Goal: Task Accomplishment & Management: Manage account settings

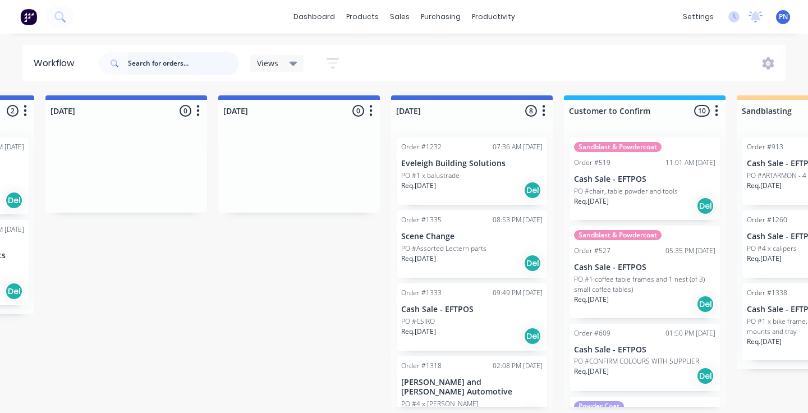
scroll to position [318, 0]
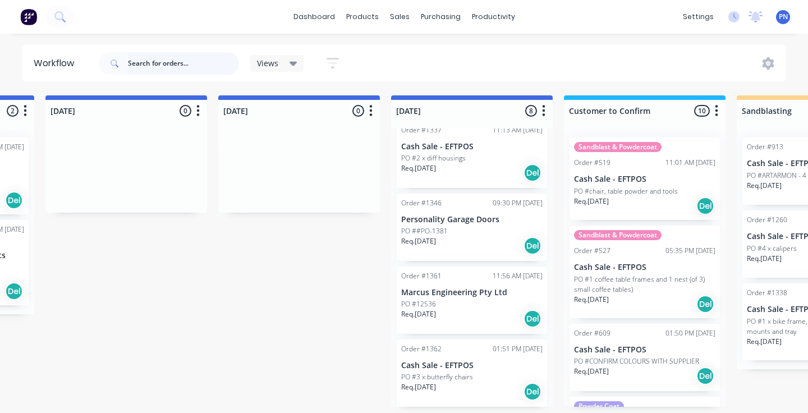
click at [212, 66] on input "text" at bounding box center [183, 63] width 111 height 22
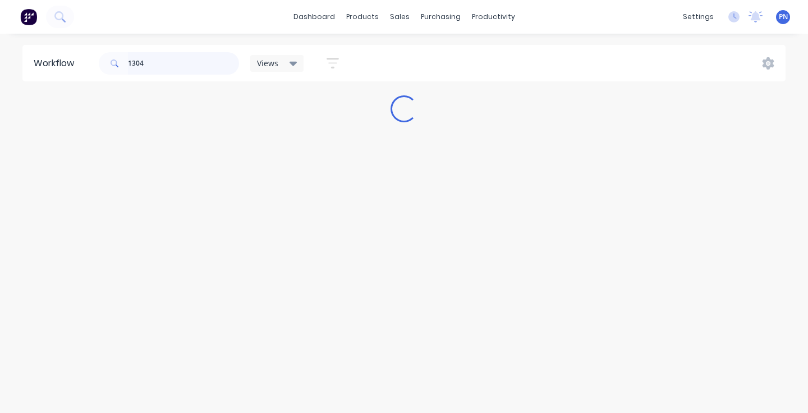
scroll to position [0, 0]
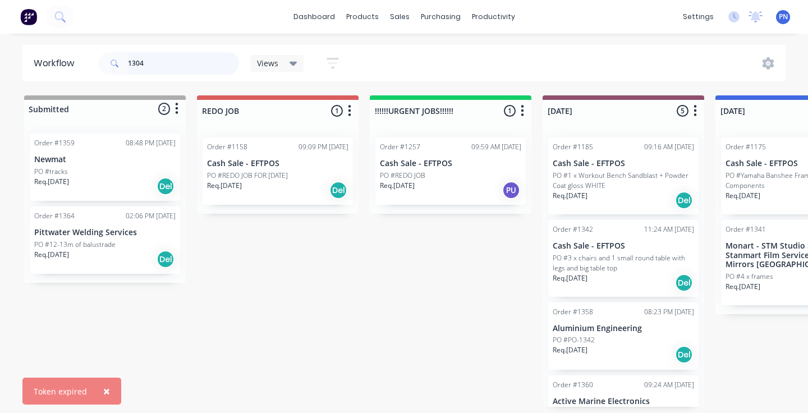
type input "1304"
click at [778, 20] on div "PN Powder Crew - Northern Beaches Powder Crew Northern Beaches Administrator Pr…" at bounding box center [783, 17] width 14 height 14
click at [782, 20] on span "PN" at bounding box center [783, 17] width 9 height 10
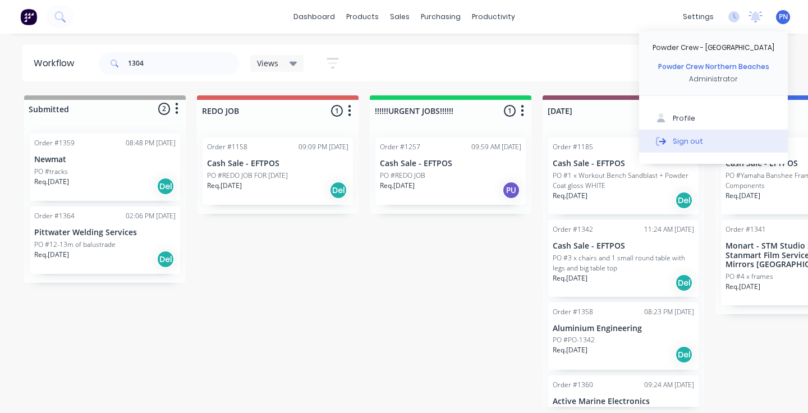
click at [702, 141] on button "Sign out" at bounding box center [713, 141] width 149 height 22
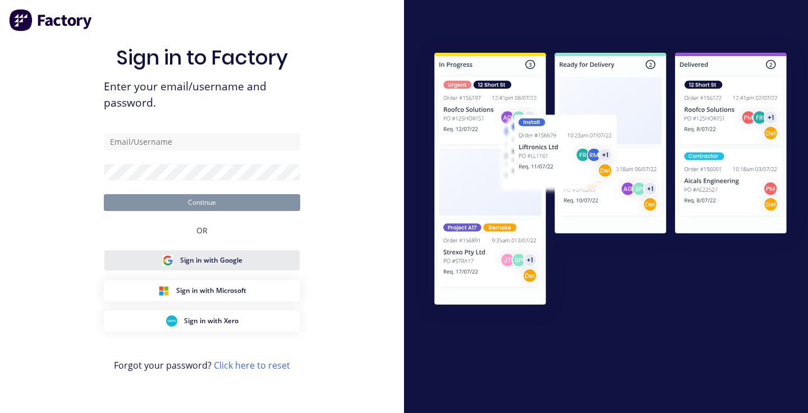
click at [244, 260] on button "Sign in with Google" at bounding box center [202, 260] width 196 height 21
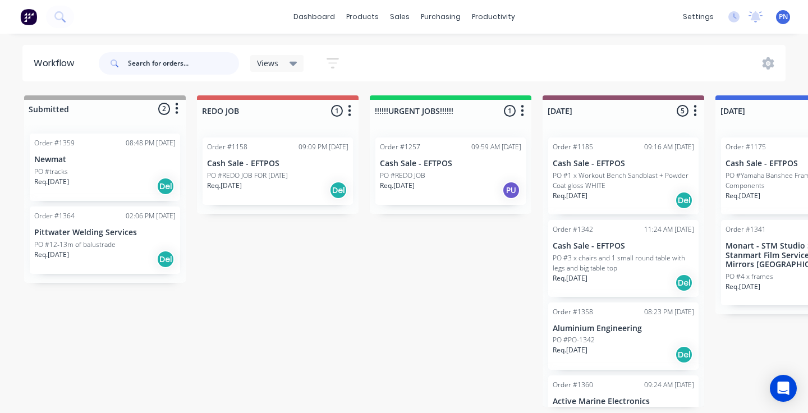
click at [199, 57] on input "text" at bounding box center [183, 63] width 111 height 22
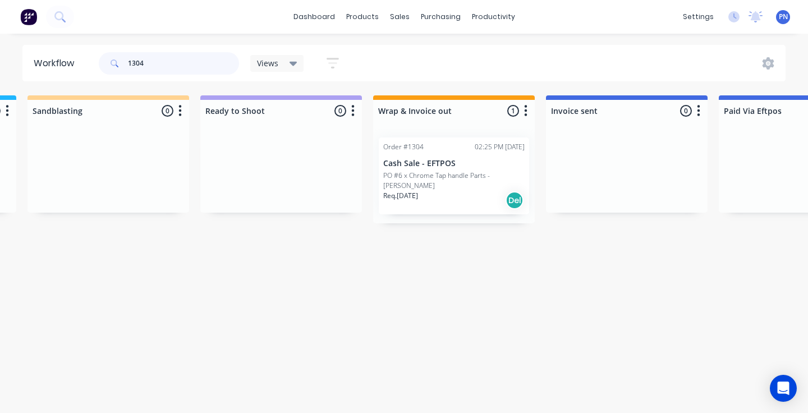
scroll to position [0, 1563]
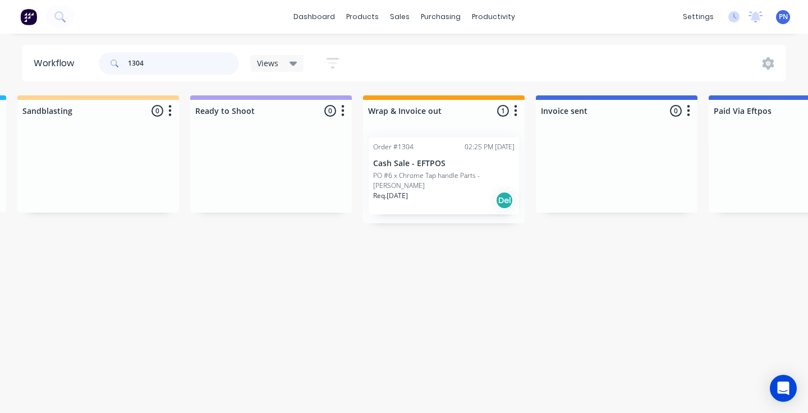
type input "1304"
click at [451, 199] on div "Req. [DATE] Del" at bounding box center [443, 200] width 141 height 19
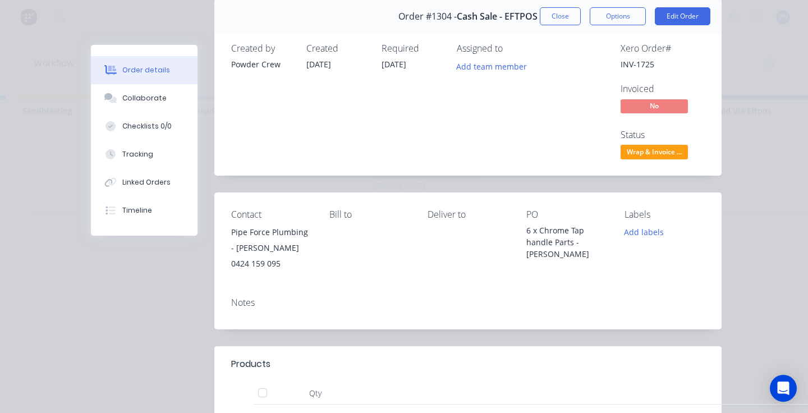
scroll to position [47, 0]
click at [676, 14] on button "Edit Order" at bounding box center [683, 15] width 56 height 18
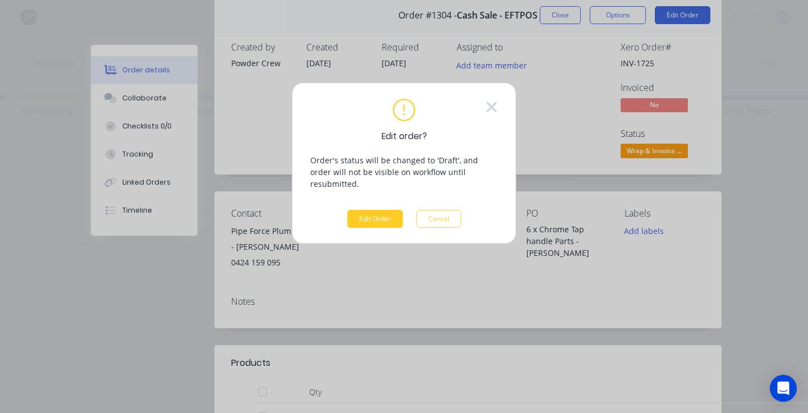
click at [384, 210] on button "Edit Order" at bounding box center [375, 219] width 56 height 18
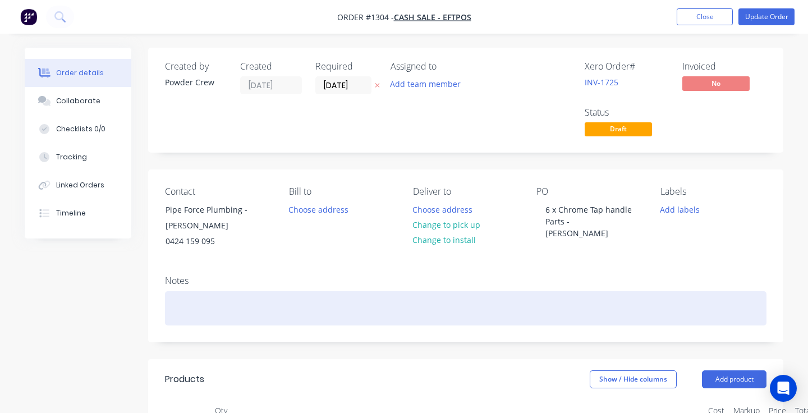
click at [227, 307] on div at bounding box center [466, 308] width 602 height 34
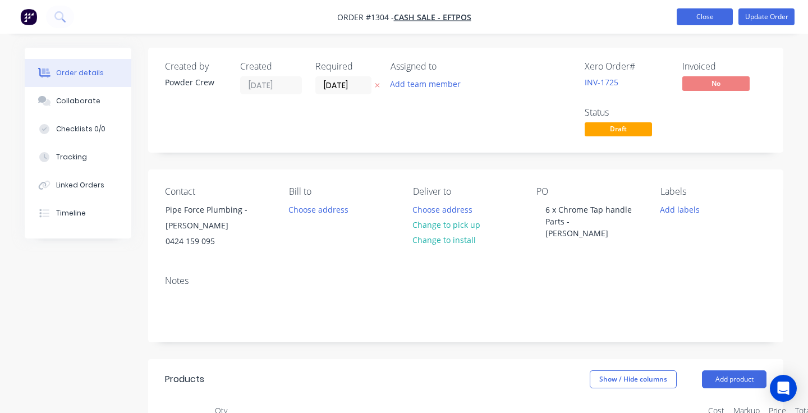
click at [700, 20] on button "Close" at bounding box center [705, 16] width 56 height 17
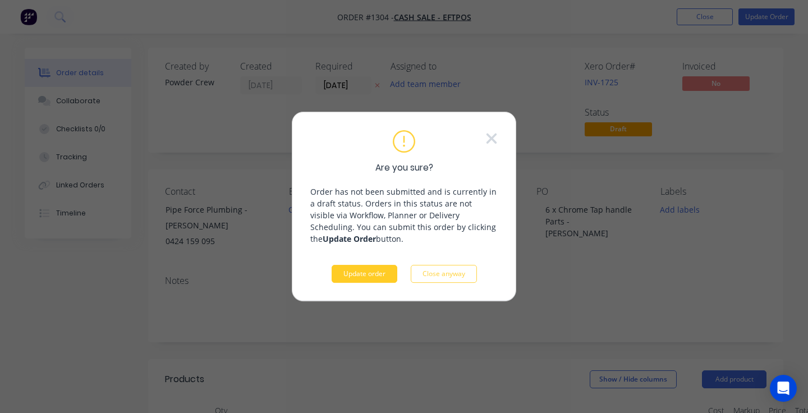
click at [380, 277] on button "Update order" at bounding box center [365, 274] width 66 height 18
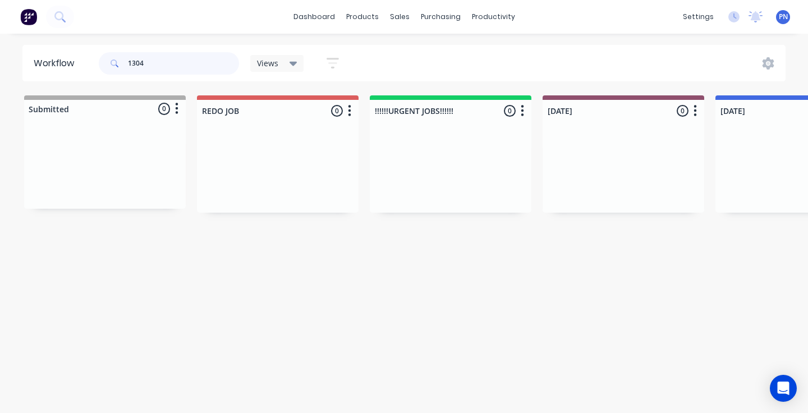
click at [221, 57] on input "1304" at bounding box center [183, 63] width 111 height 22
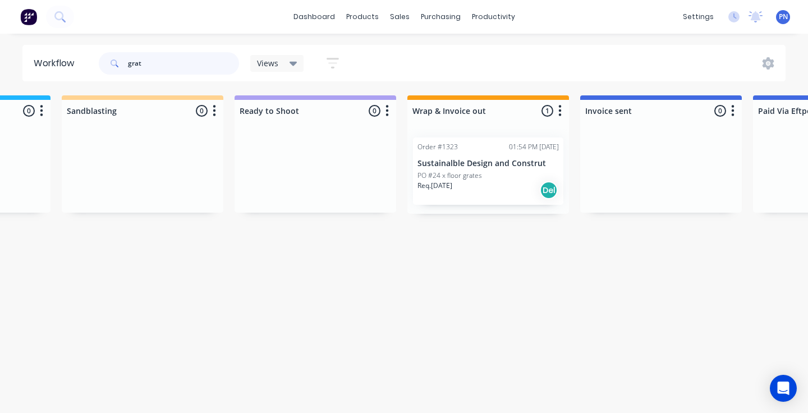
scroll to position [0, 1519]
type input "grat"
click at [488, 193] on div "Req. [DATE] Del" at bounding box center [486, 190] width 141 height 19
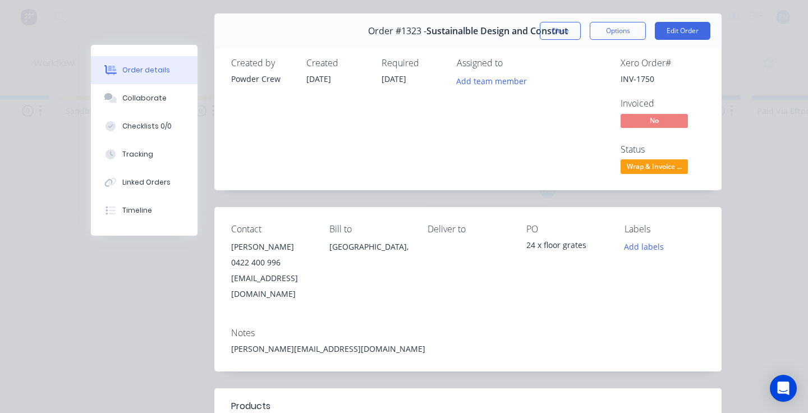
scroll to position [25, 0]
